Goal: Transaction & Acquisition: Purchase product/service

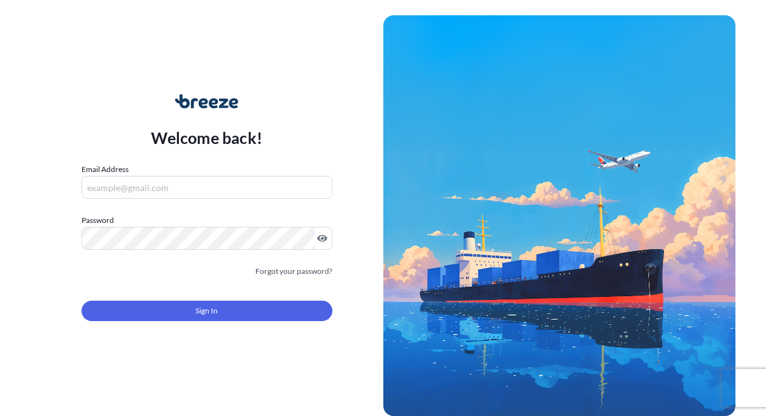
click at [183, 190] on input "Email Address" at bounding box center [206, 187] width 251 height 23
type input "[EMAIL_ADDRESS][DOMAIN_NAME]"
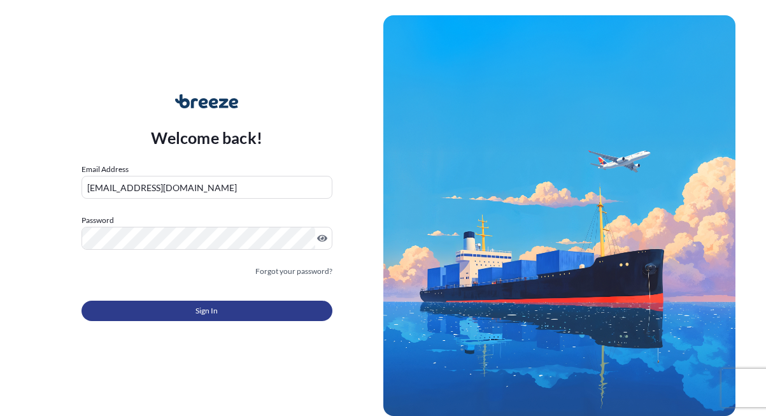
click at [154, 316] on button "Sign In" at bounding box center [206, 310] width 251 height 20
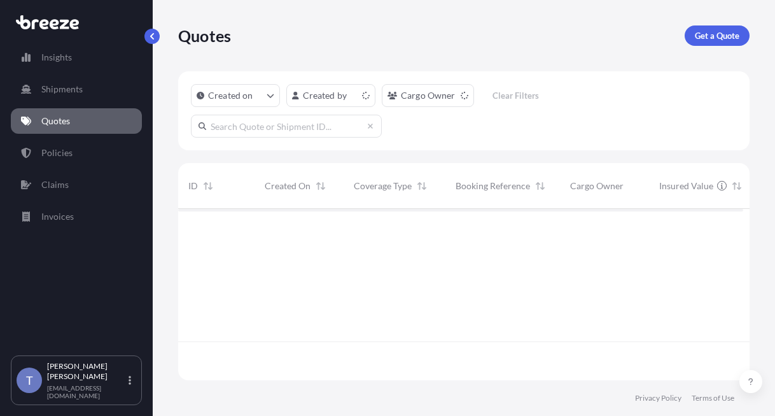
scroll to position [155, 556]
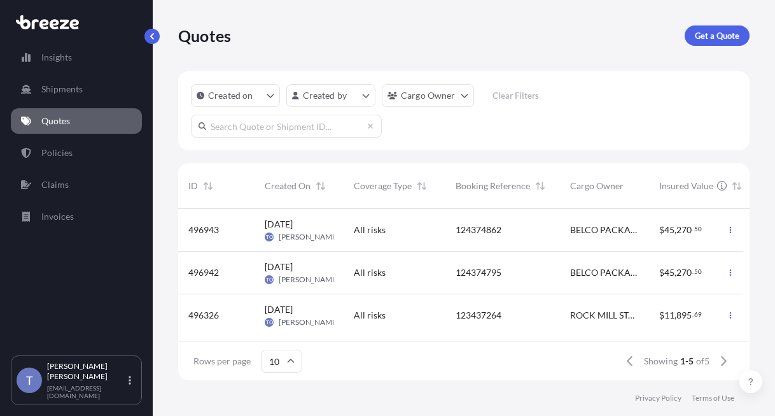
click at [236, 138] on input "text" at bounding box center [286, 126] width 191 height 23
type input "124361384"
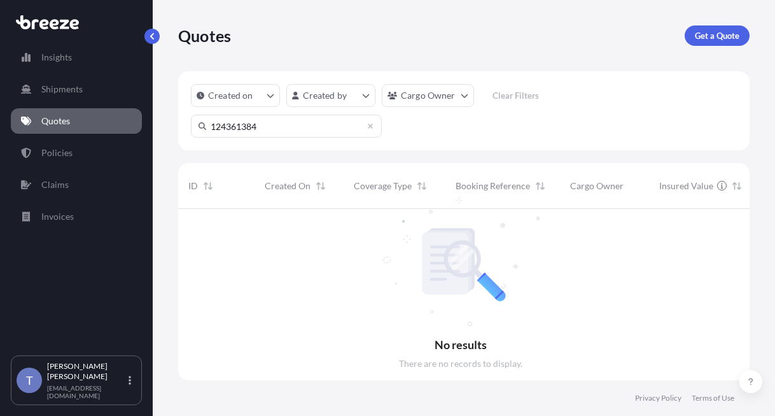
scroll to position [194, 556]
click at [703, 39] on p "Get a Quote" at bounding box center [717, 35] width 45 height 13
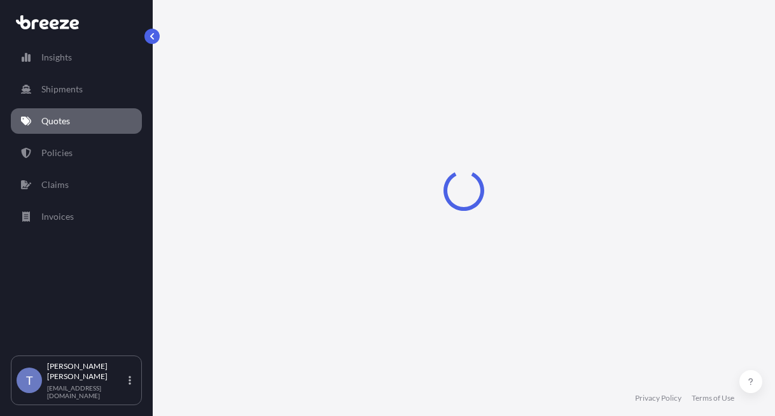
select select "Sea"
select select "1"
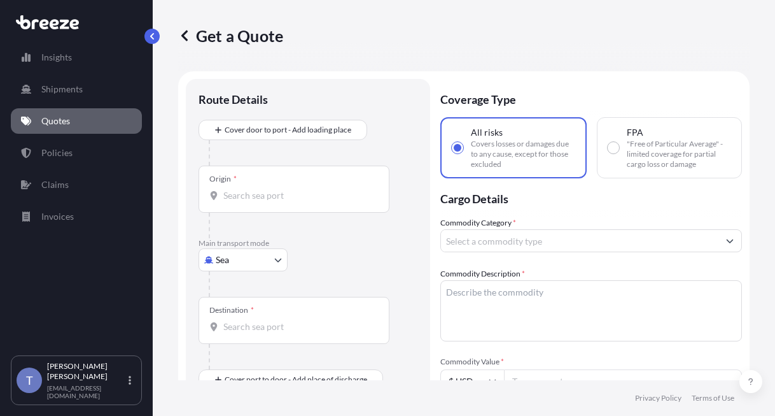
scroll to position [23, 0]
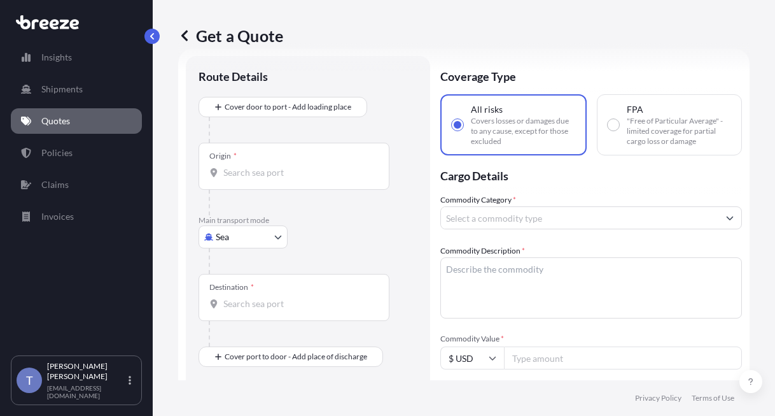
click at [252, 267] on body "Insights Shipments Quotes Policies Claims Invoices T [PERSON_NAME] [EMAIL_ADDRE…" at bounding box center [387, 255] width 775 height 511
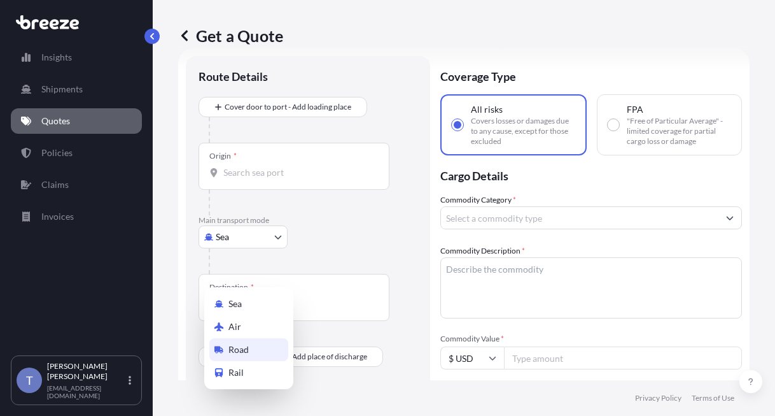
click at [255, 352] on div "Road" at bounding box center [248, 349] width 79 height 23
select select "Road"
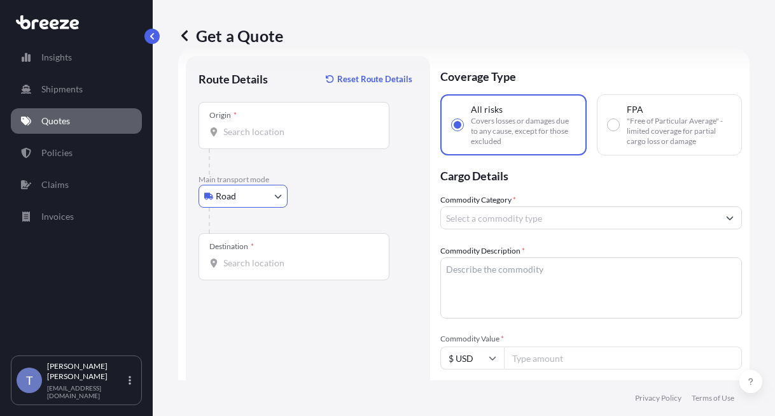
click at [269, 138] on input "Origin *" at bounding box center [298, 131] width 150 height 13
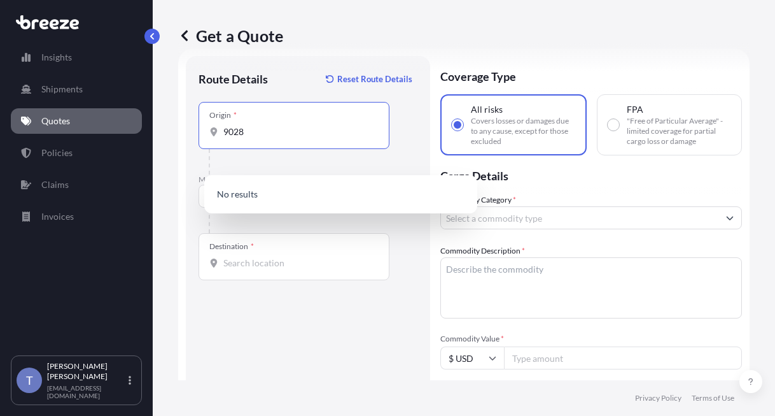
type input "9028"
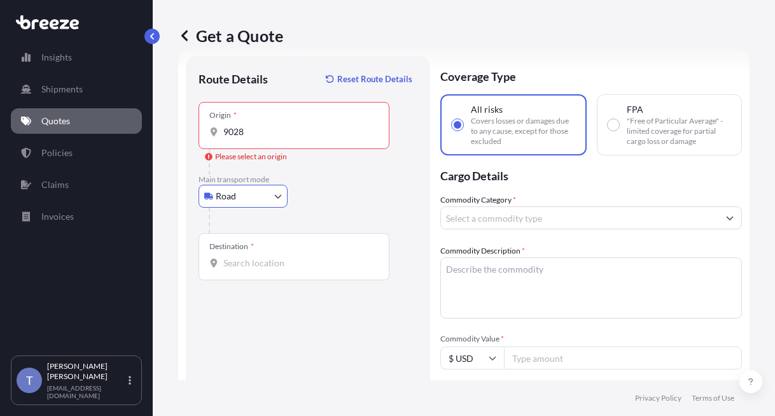
click at [268, 138] on input "9028" at bounding box center [298, 131] width 150 height 13
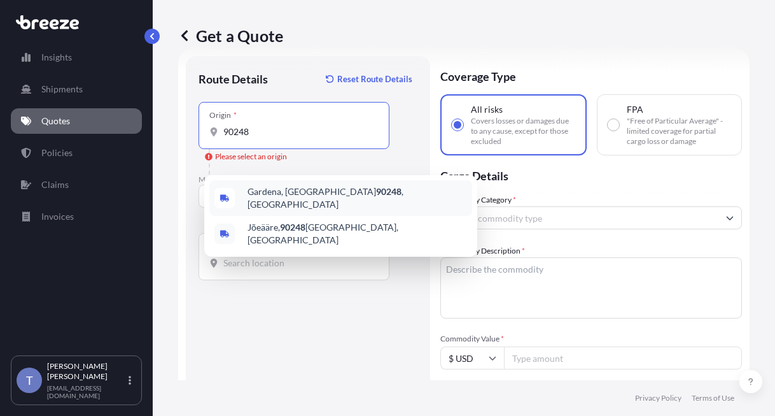
click at [323, 204] on span "[GEOGRAPHIC_DATA] , [GEOGRAPHIC_DATA]" at bounding box center [358, 197] width 220 height 25
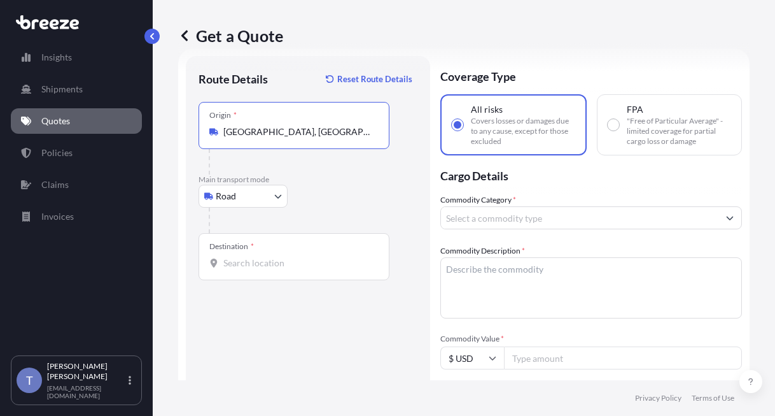
type input "[GEOGRAPHIC_DATA], [GEOGRAPHIC_DATA]"
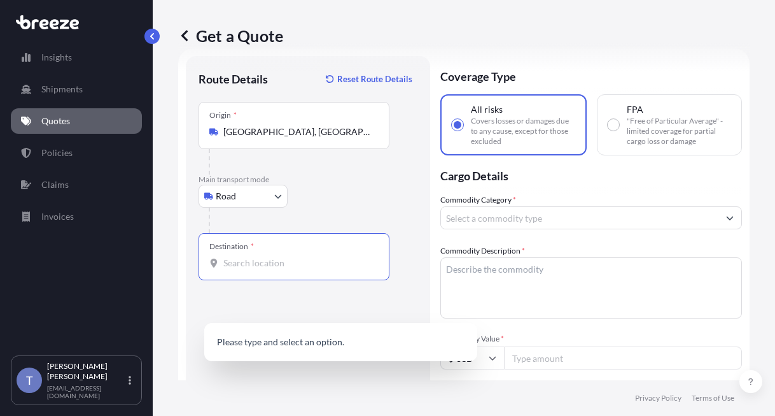
click at [281, 269] on input "Destination *" at bounding box center [298, 263] width 150 height 13
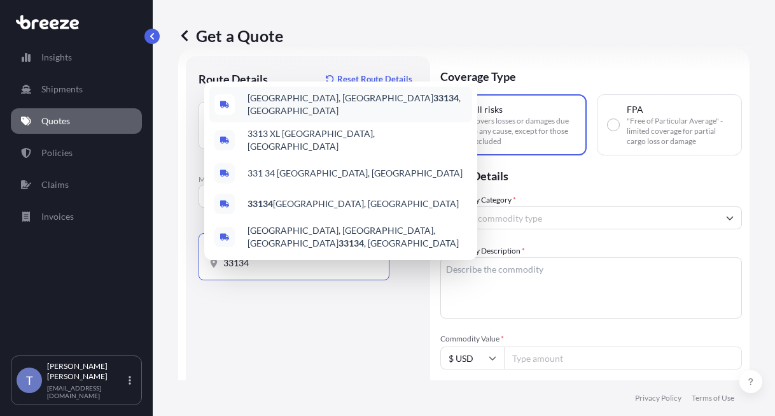
click at [330, 92] on span "[GEOGRAPHIC_DATA] , [GEOGRAPHIC_DATA]" at bounding box center [358, 104] width 220 height 25
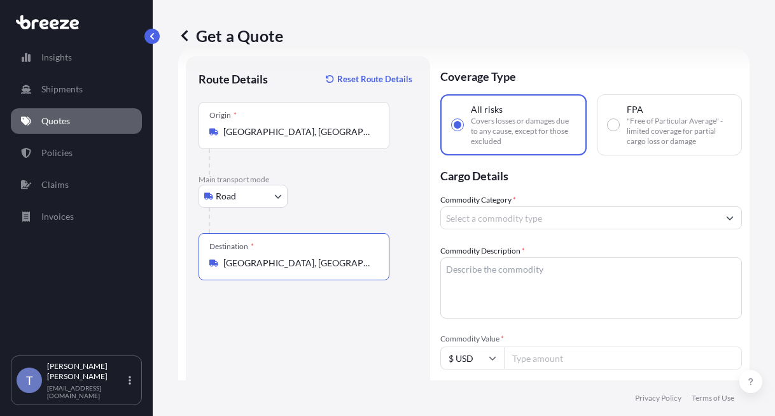
type input "[GEOGRAPHIC_DATA], [GEOGRAPHIC_DATA]"
click at [608, 229] on input "Commodity Category *" at bounding box center [580, 217] width 278 height 23
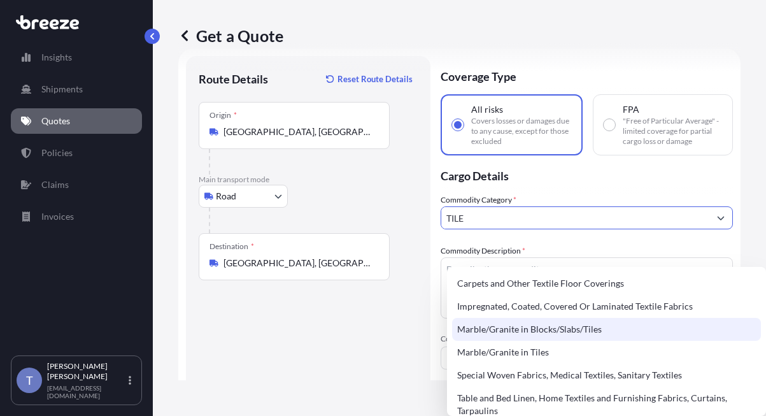
click at [616, 327] on div "Marble/Granite in Blocks/Slabs/Tiles" at bounding box center [606, 329] width 309 height 23
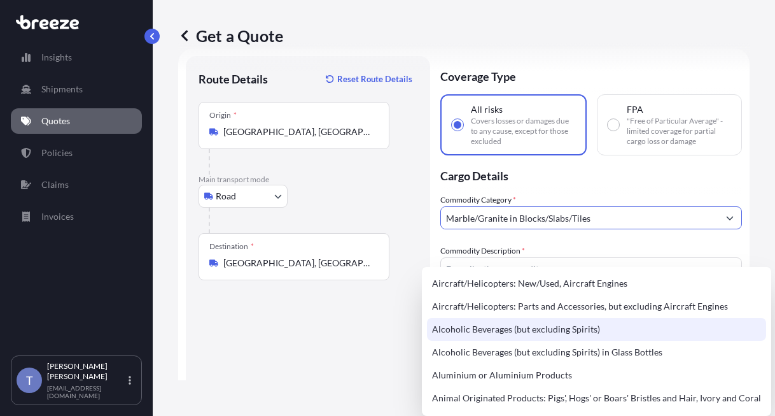
click at [662, 320] on div "Alcoholic Beverages (but excluding Spirits)" at bounding box center [596, 329] width 339 height 23
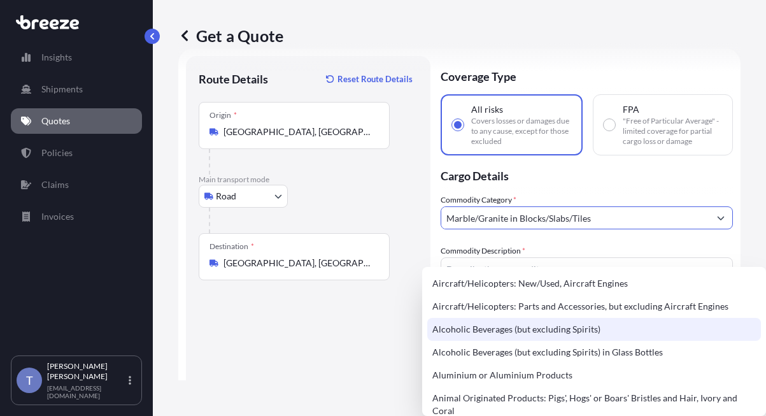
type input "Alcoholic Beverages (but excluding Spirits)"
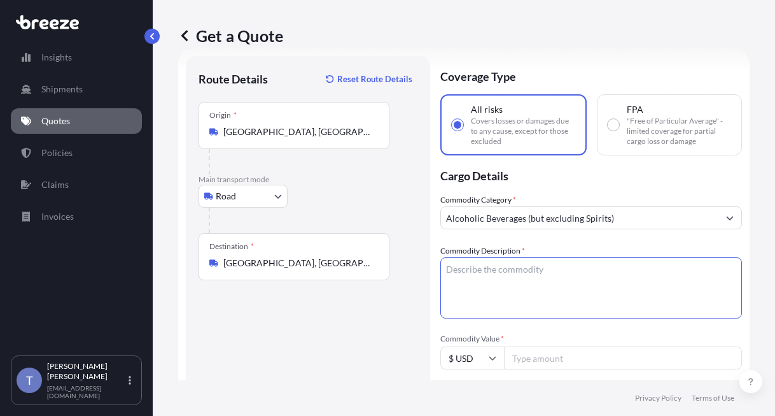
click at [662, 317] on textarea "Commodity Description *" at bounding box center [592, 287] width 302 height 61
paste textarea "terracotta tiles"
type textarea "terracotta tiles"
click at [662, 229] on input "Alcoholic Beverages (but excluding Spirits)" at bounding box center [580, 217] width 278 height 23
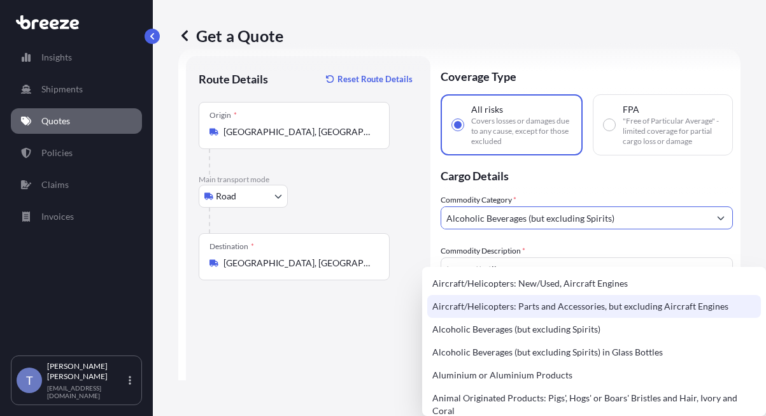
click at [662, 229] on input "Alcoholic Beverages (but excluding Spirits)" at bounding box center [575, 217] width 268 height 23
type input "I"
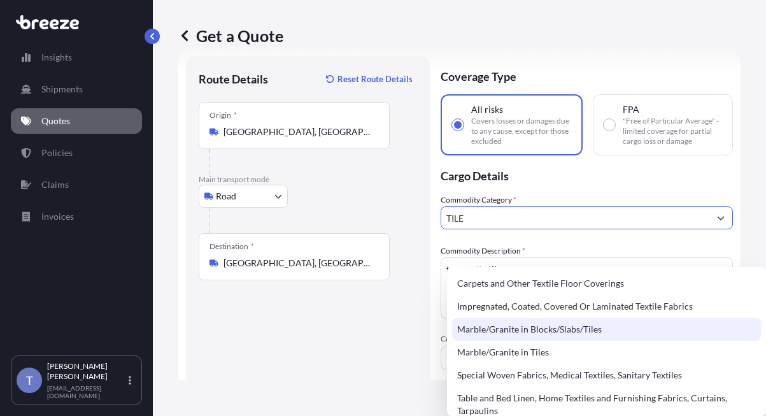
click at [598, 329] on div "Marble/Granite in Blocks/Slabs/Tiles" at bounding box center [606, 329] width 309 height 23
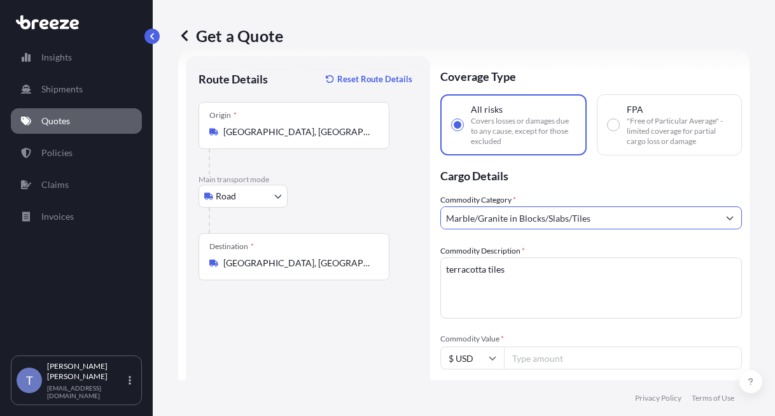
type input "Marble/Granite in Blocks/Slabs/Tiles"
click at [598, 375] on div "Commodity Category * Marble/Granite in Blocks/Slabs/Tiles Commodity Description…" at bounding box center [592, 409] width 302 height 430
click at [670, 288] on div "Commodity Description * terracotta tiles" at bounding box center [592, 281] width 302 height 74
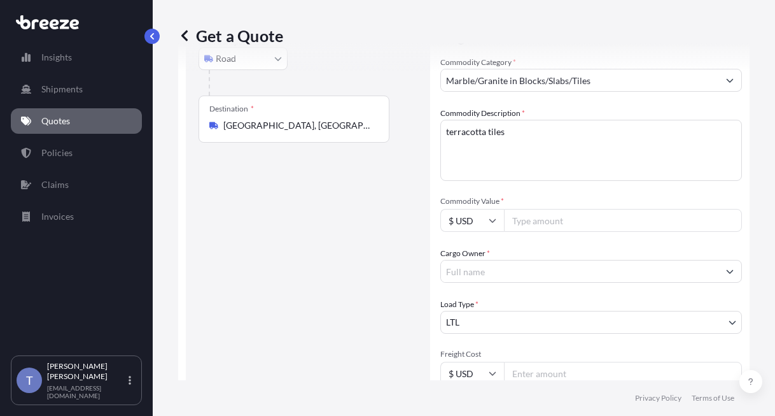
scroll to position [214, 0]
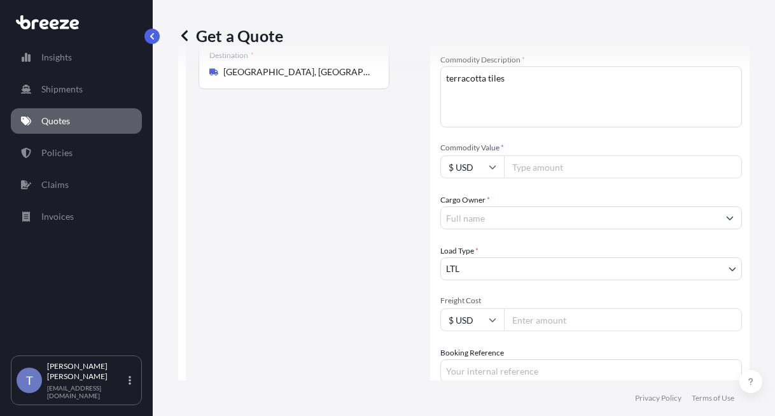
click at [558, 178] on input "Commodity Value *" at bounding box center [623, 166] width 238 height 23
type input "10000"
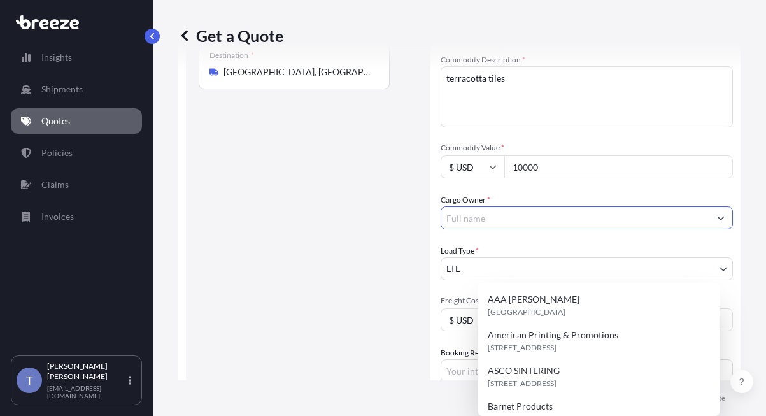
click at [574, 229] on input "Cargo Owner *" at bounding box center [575, 217] width 268 height 23
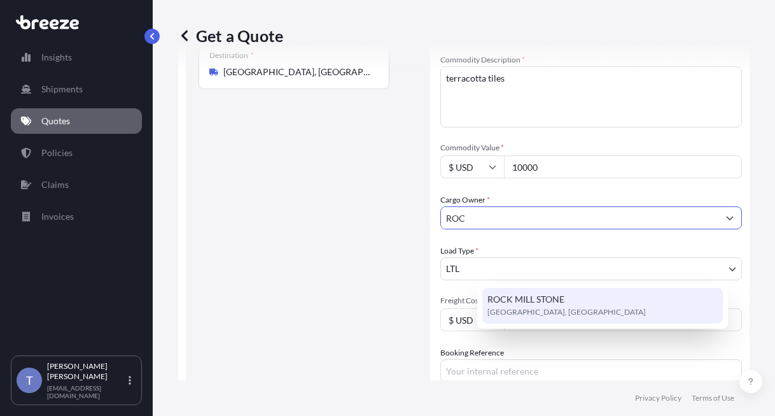
click at [574, 303] on div "ROCK MILL STONE [GEOGRAPHIC_DATA], [GEOGRAPHIC_DATA]" at bounding box center [603, 306] width 241 height 36
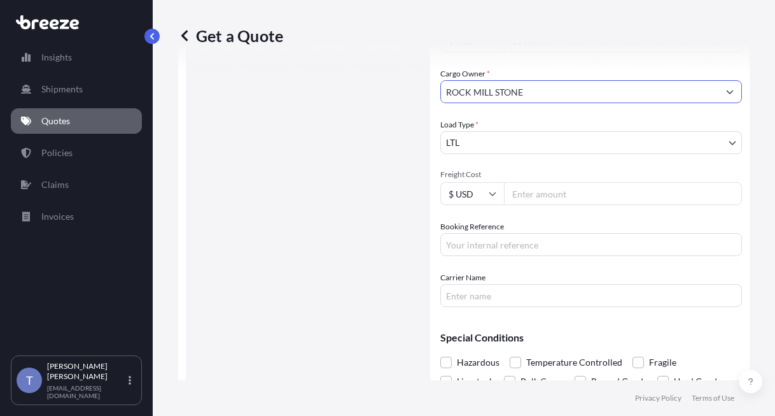
scroll to position [341, 0]
type input "ROCK MILL STONE"
click at [576, 255] on input "Booking Reference" at bounding box center [592, 243] width 302 height 23
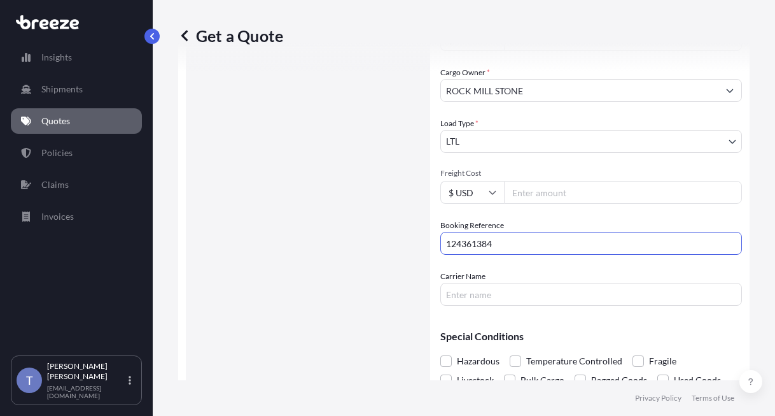
type input "124361384"
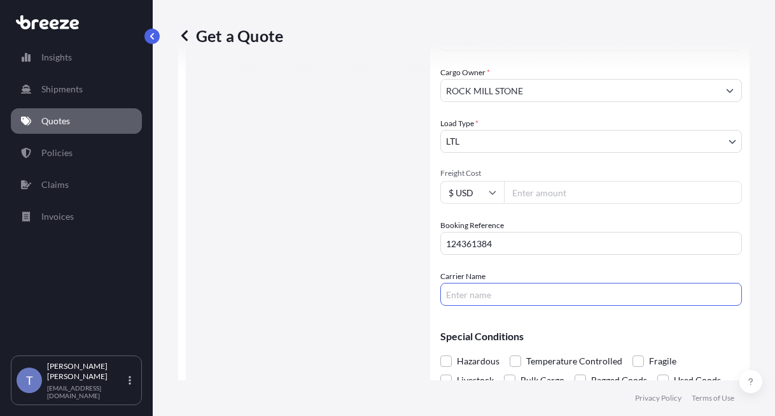
click at [542, 306] on input "Carrier Name" at bounding box center [592, 294] width 302 height 23
type input "EDI EXPRESS"
click at [574, 204] on input "Freight Cost" at bounding box center [623, 192] width 238 height 23
type input "802.29"
click at [581, 273] on div "Commodity Category * Marble/Granite in Blocks/Slabs/Tiles Commodity Description…" at bounding box center [592, 90] width 302 height 430
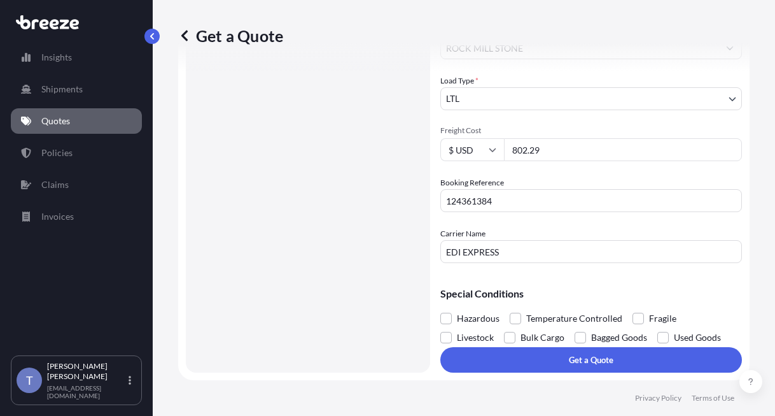
scroll to position [483, 0]
click at [644, 313] on span at bounding box center [638, 318] width 11 height 11
click at [633, 309] on input "Fragile" at bounding box center [633, 309] width 0 height 0
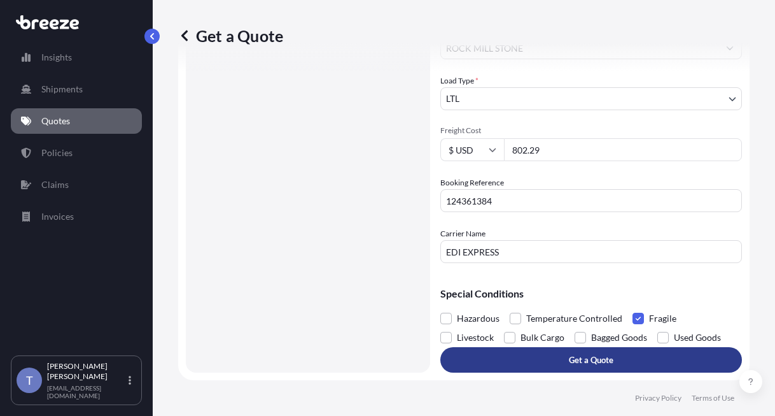
click at [592, 358] on p "Get a Quote" at bounding box center [591, 359] width 45 height 13
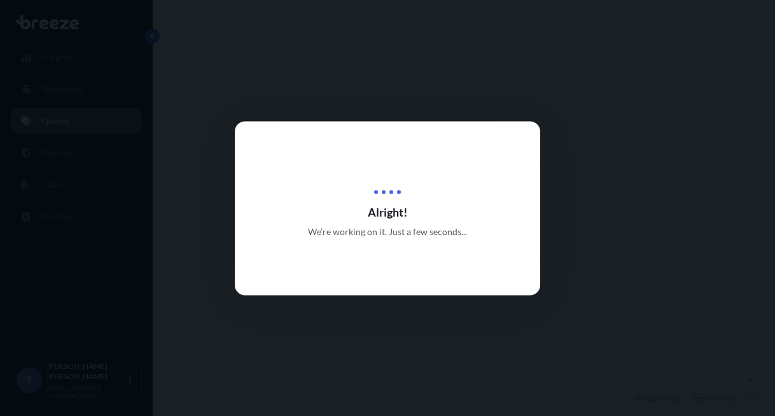
select select "Road"
select select "1"
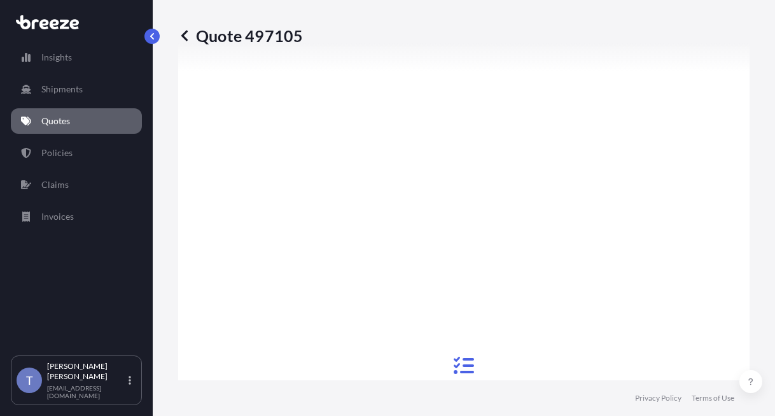
scroll to position [419, 0]
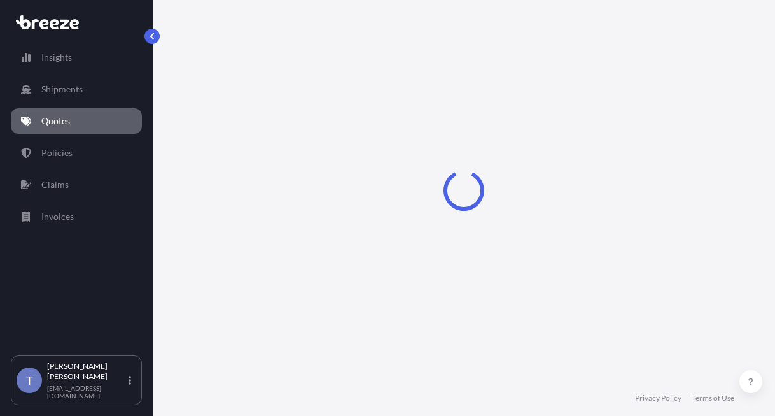
select select "Road"
select select "1"
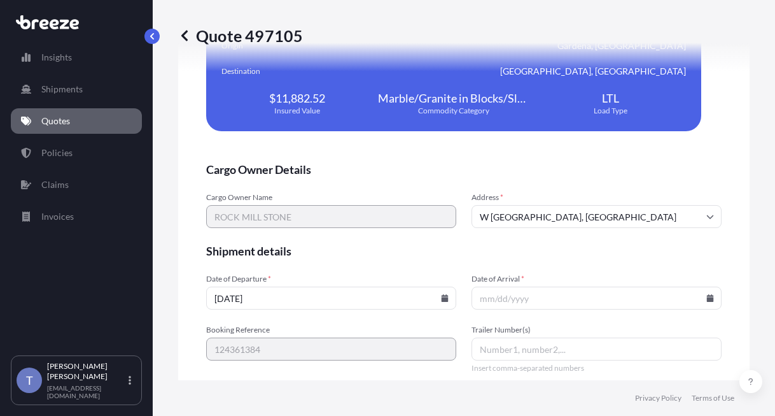
scroll to position [2922, 0]
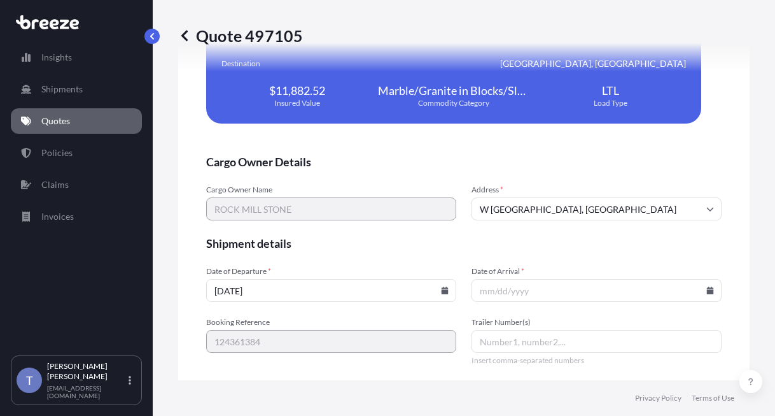
drag, startPoint x: 631, startPoint y: 224, endPoint x: 676, endPoint y: 227, distance: 45.3
copy span "11.88"
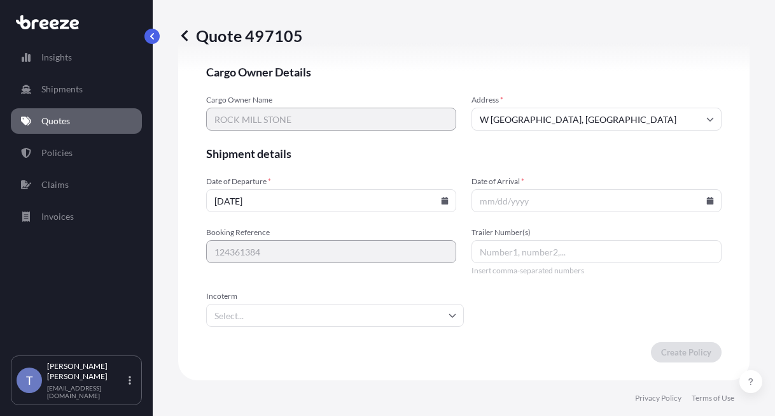
scroll to position [3301, 0]
click at [707, 197] on icon at bounding box center [711, 201] width 8 height 8
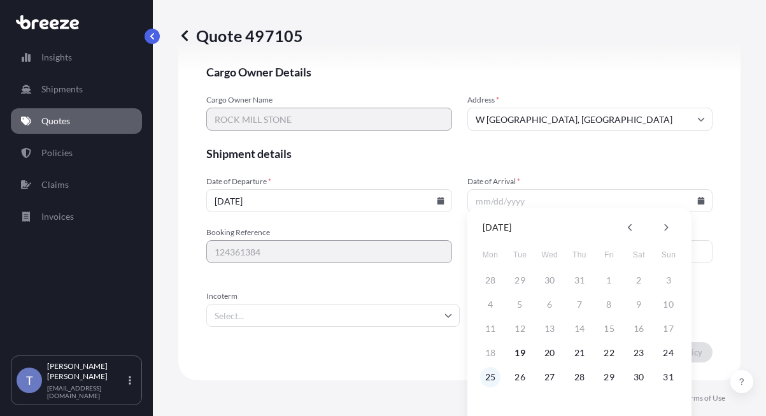
click at [491, 372] on button "25" at bounding box center [490, 377] width 20 height 20
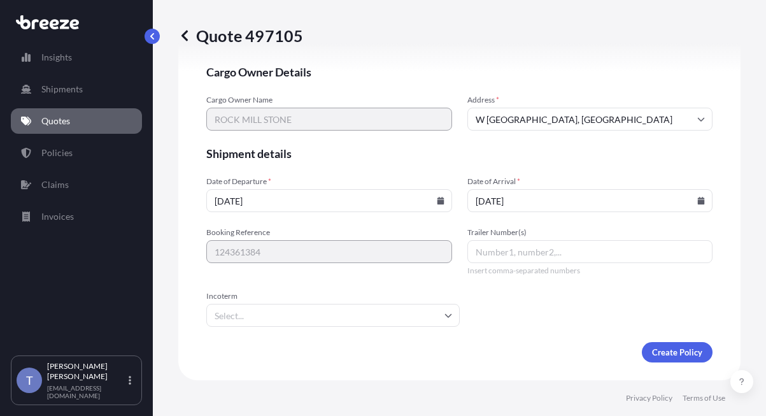
type input "[DATE]"
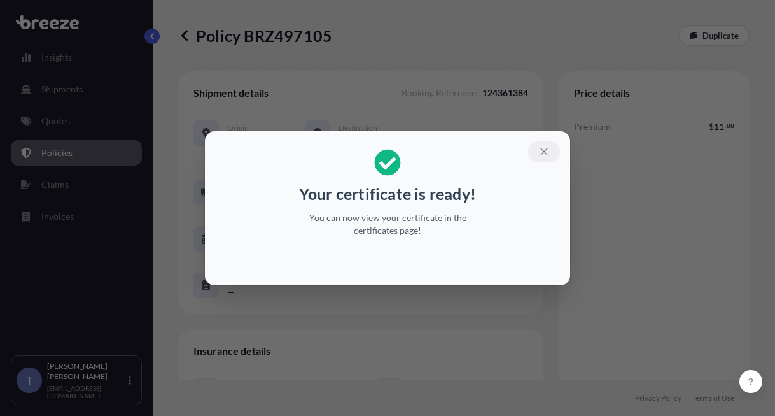
click at [550, 146] on icon "button" at bounding box center [544, 151] width 11 height 11
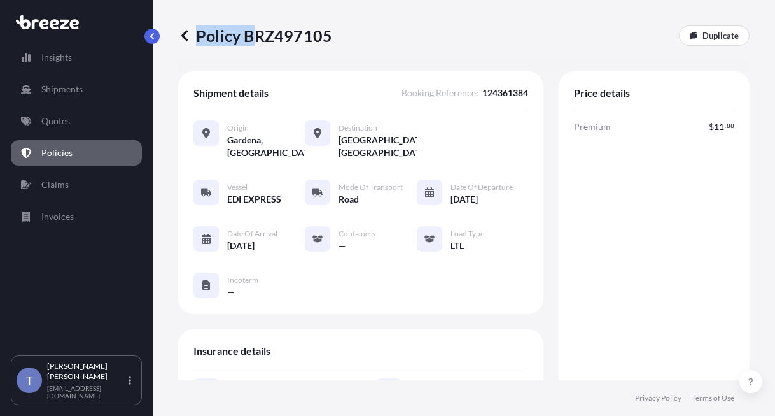
drag, startPoint x: 343, startPoint y: 41, endPoint x: 263, endPoint y: 41, distance: 80.2
click at [263, 41] on div "Policy BRZ497105 Duplicate" at bounding box center [464, 35] width 572 height 20
click at [258, 40] on p "Policy BRZ497105" at bounding box center [255, 35] width 154 height 20
drag, startPoint x: 253, startPoint y: 39, endPoint x: 337, endPoint y: 40, distance: 84.0
click at [337, 40] on div "Policy BRZ497105 Duplicate" at bounding box center [464, 35] width 572 height 20
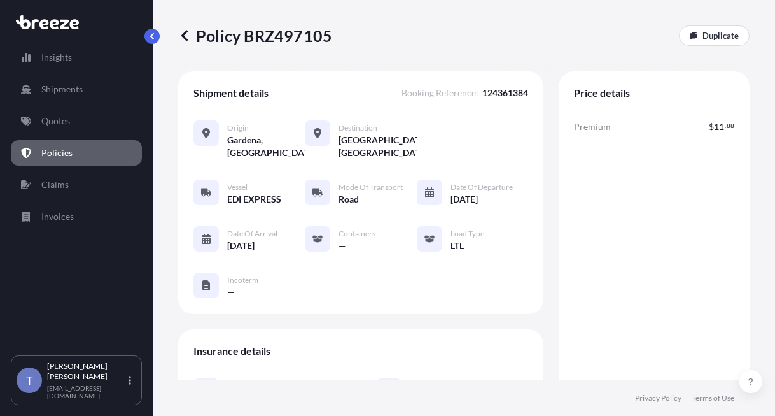
click at [336, 40] on div "Policy BRZ497105 Duplicate" at bounding box center [464, 35] width 572 height 20
drag, startPoint x: 335, startPoint y: 40, endPoint x: 253, endPoint y: 43, distance: 81.5
click at [253, 43] on p "Policy BRZ497105" at bounding box center [255, 35] width 154 height 20
copy p "BRZ497105"
click at [642, 249] on div "Premium $ 11 . 88 Total $ 11 . 88" at bounding box center [654, 338] width 160 height 436
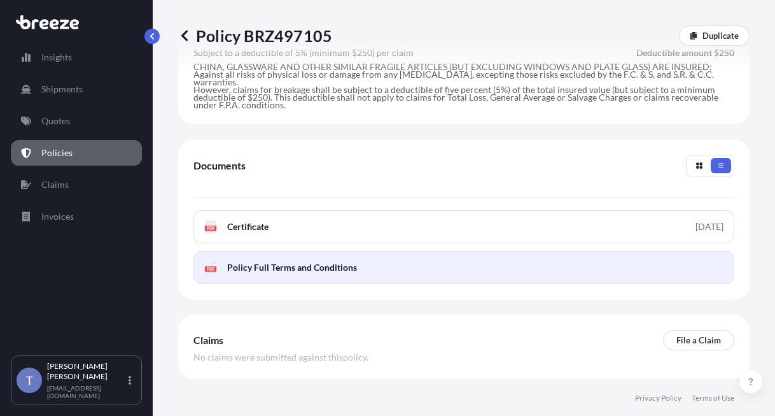
scroll to position [637, 0]
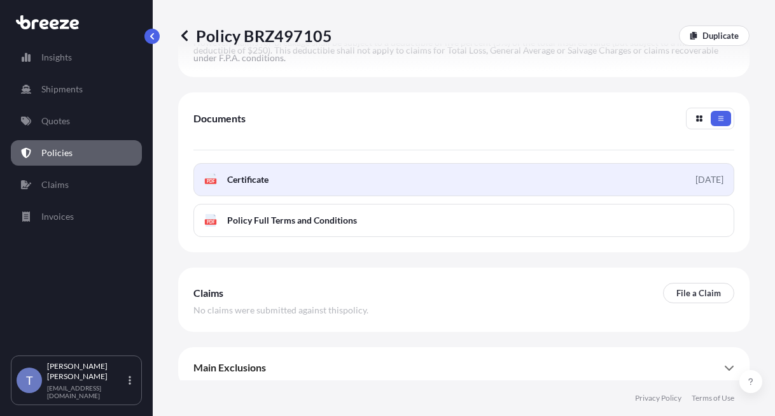
click at [497, 196] on link "PDF Certificate 2025-08-19" at bounding box center [464, 179] width 541 height 33
